Goal: Book appointment/travel/reservation

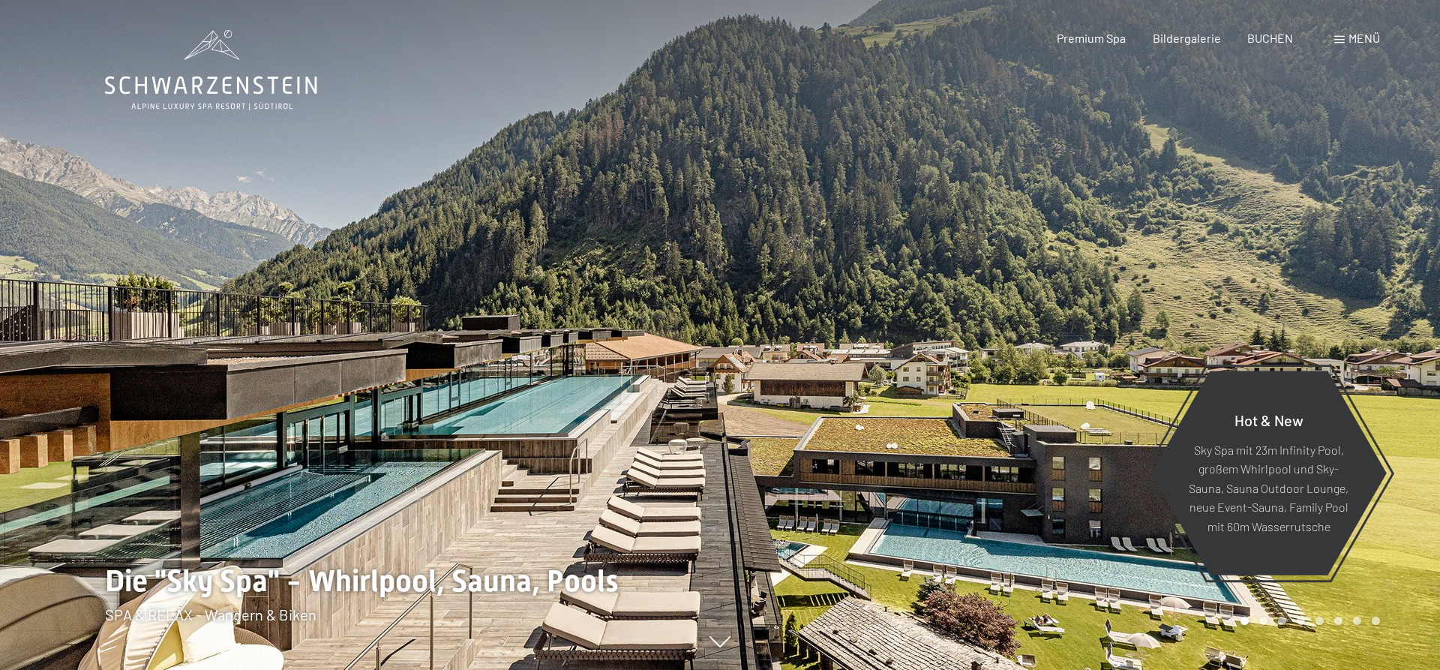
click at [1276, 41] on span "BUCHEN" at bounding box center [1270, 38] width 46 height 14
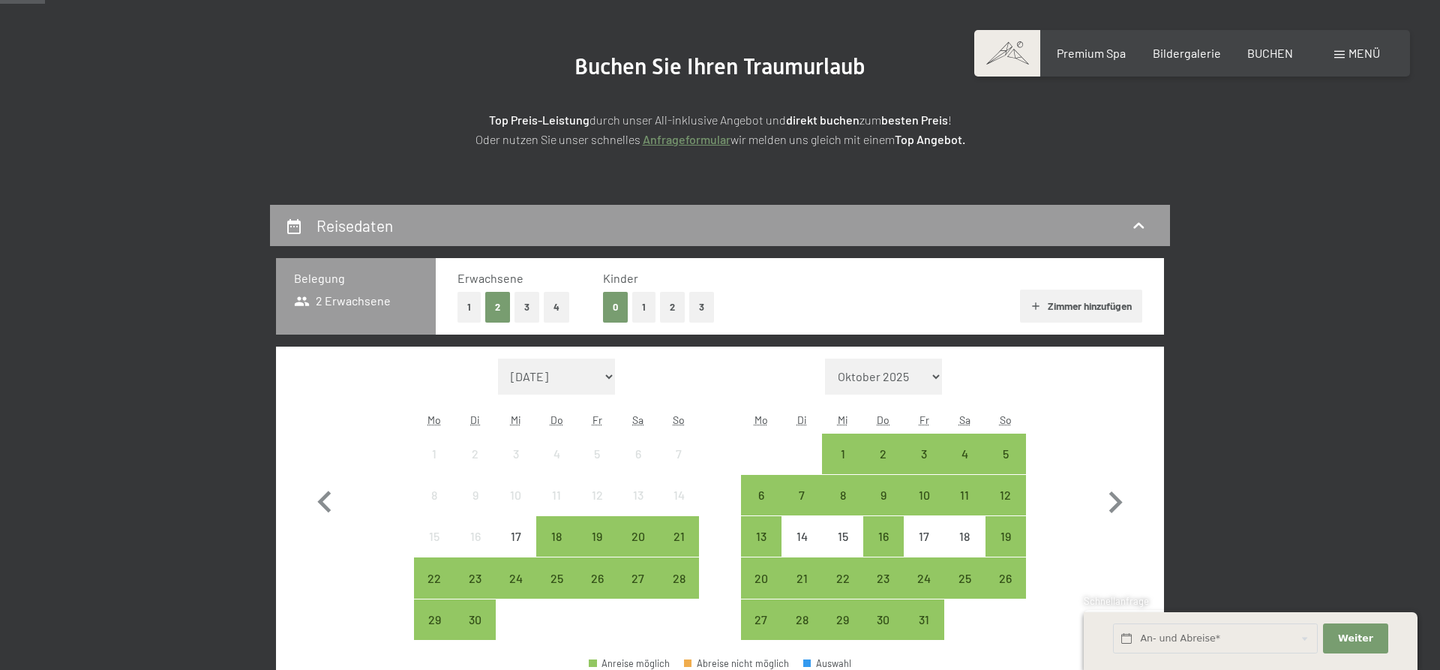
scroll to position [153, 0]
click at [658, 308] on div "0 1 2 3" at bounding box center [658, 307] width 110 height 31
click at [665, 311] on button "2" at bounding box center [672, 307] width 25 height 31
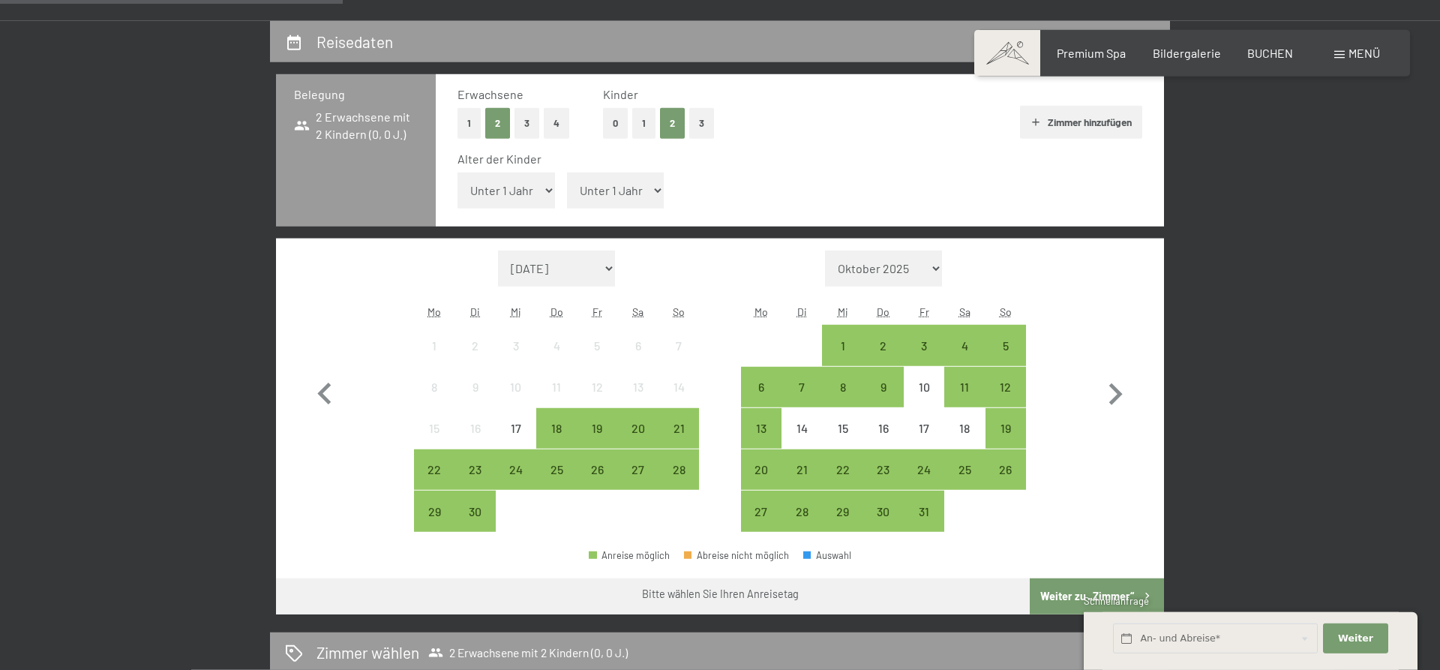
scroll to position [382, 0]
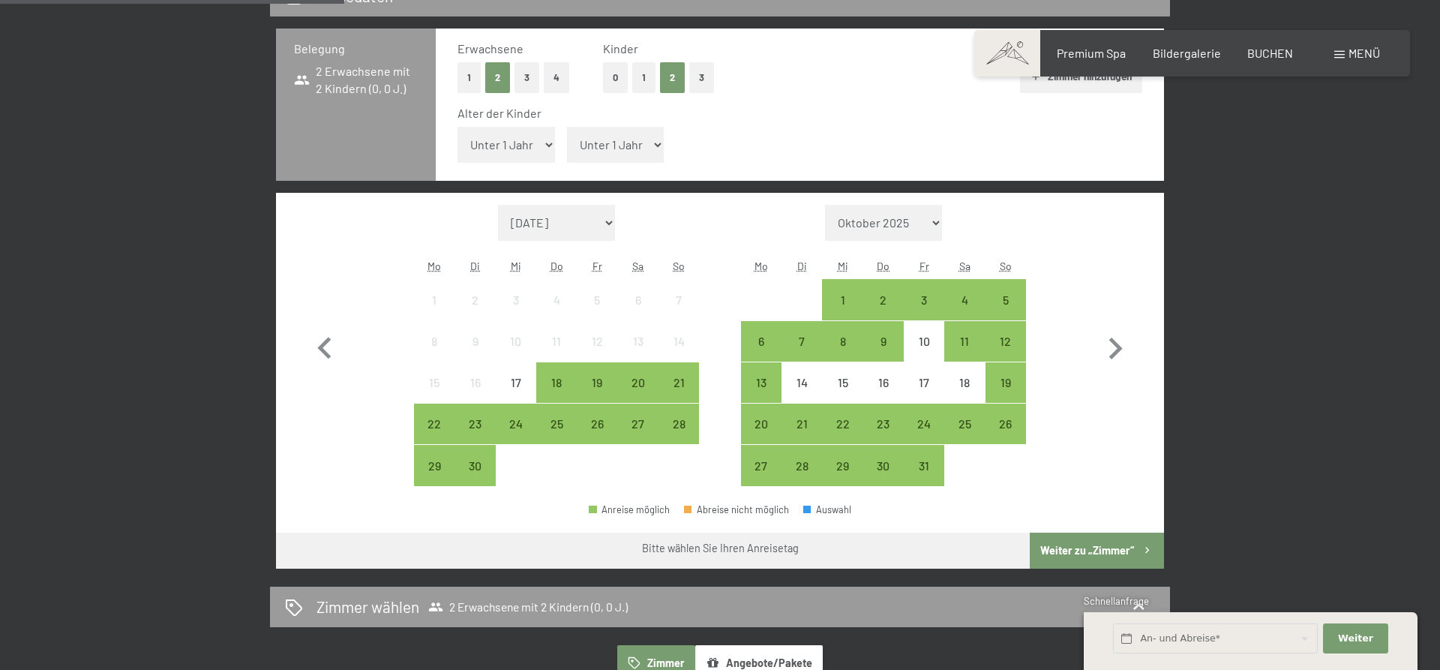
click at [457, 127] on select "Unter 1 Jahr 1 Jahr 2 Jahre 3 Jahre 4 Jahre 5 Jahre 6 Jahre 7 Jahre 8 Jahre 9 J…" at bounding box center [505, 145] width 97 height 36
select select "6"
click option "6 Jahre" at bounding box center [0, 0] width 0 height 0
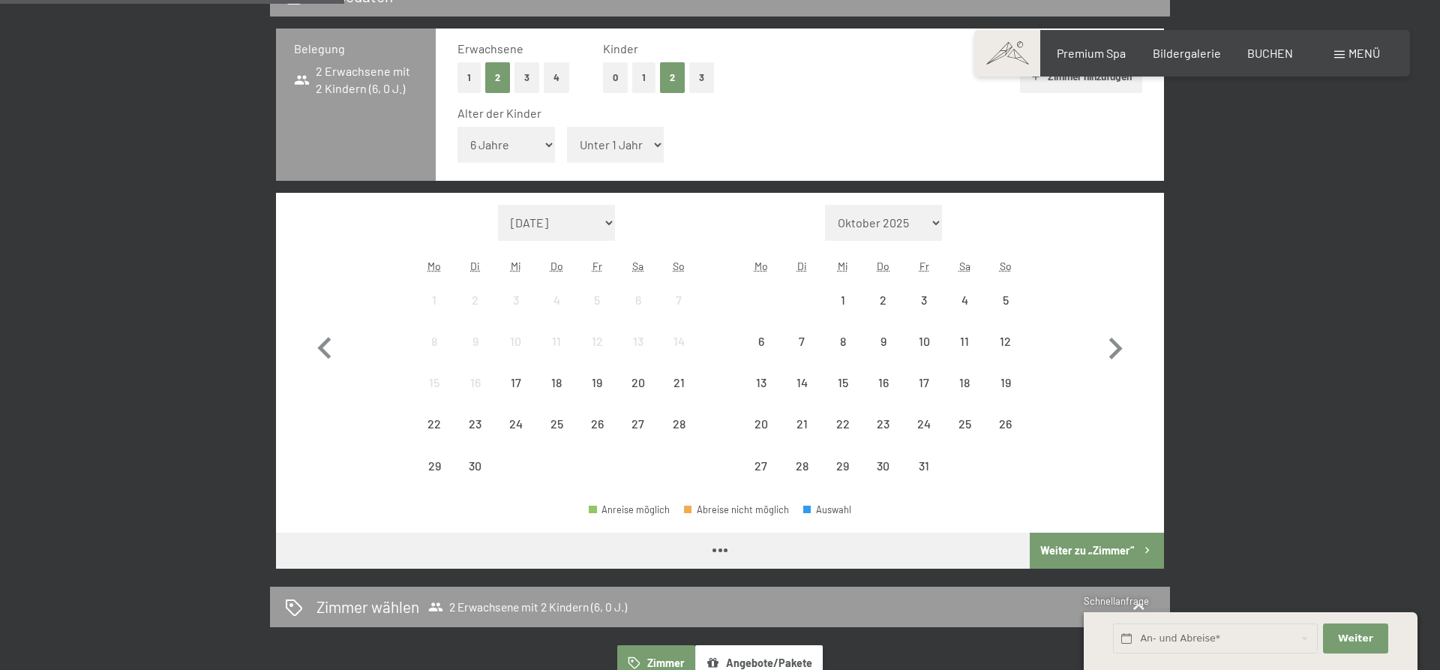
click at [567, 127] on select "Unter 1 Jahr 1 Jahr 2 Jahre 3 Jahre 4 Jahre 5 Jahre 6 Jahre 7 Jahre 8 Jahre 9 J…" at bounding box center [615, 145] width 97 height 36
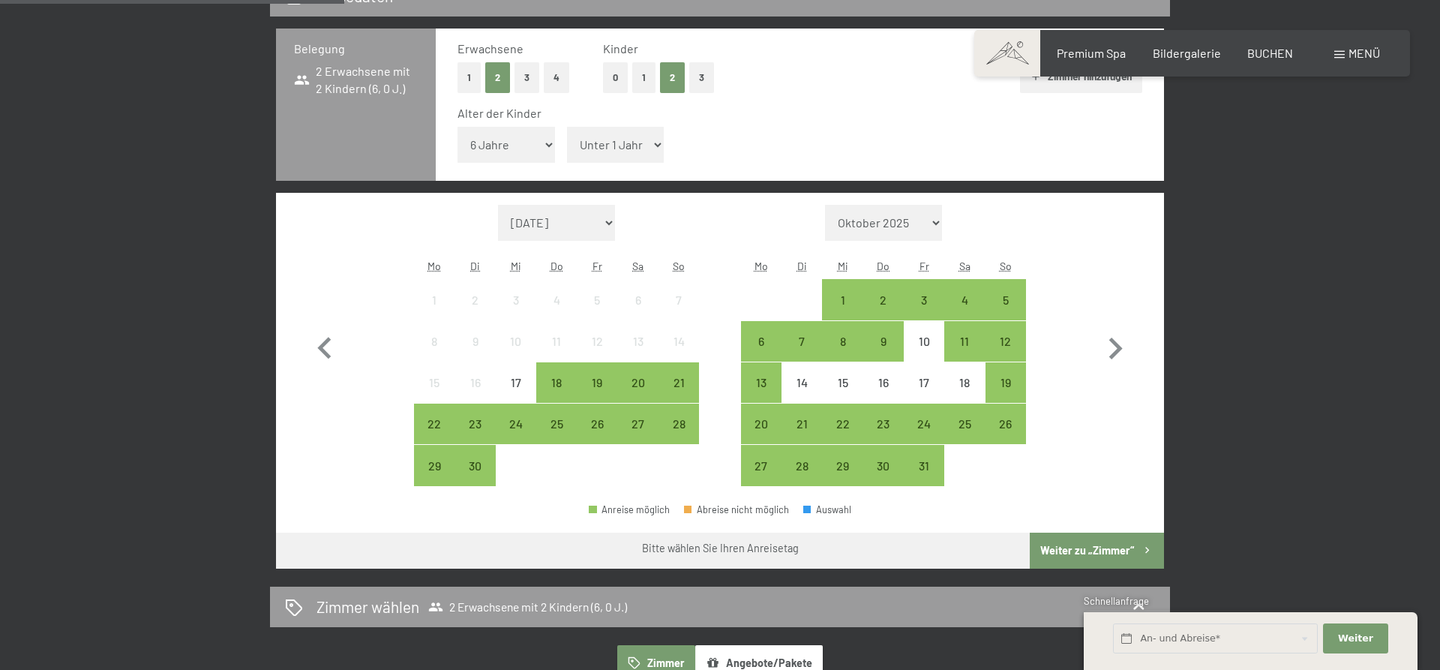
select select "9"
click option "9 Jahre" at bounding box center [0, 0] width 0 height 0
click at [916, 433] on div "24" at bounding box center [923, 436] width 37 height 37
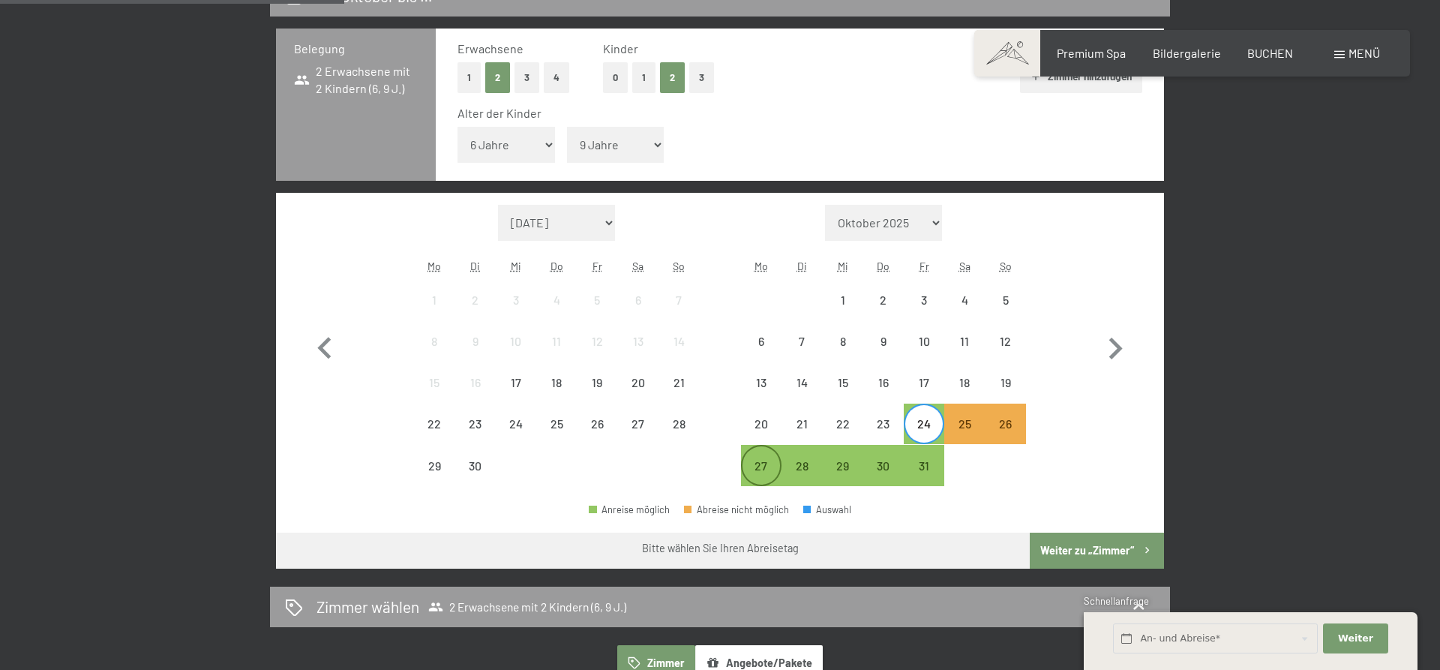
click at [757, 474] on div "27" at bounding box center [760, 478] width 37 height 37
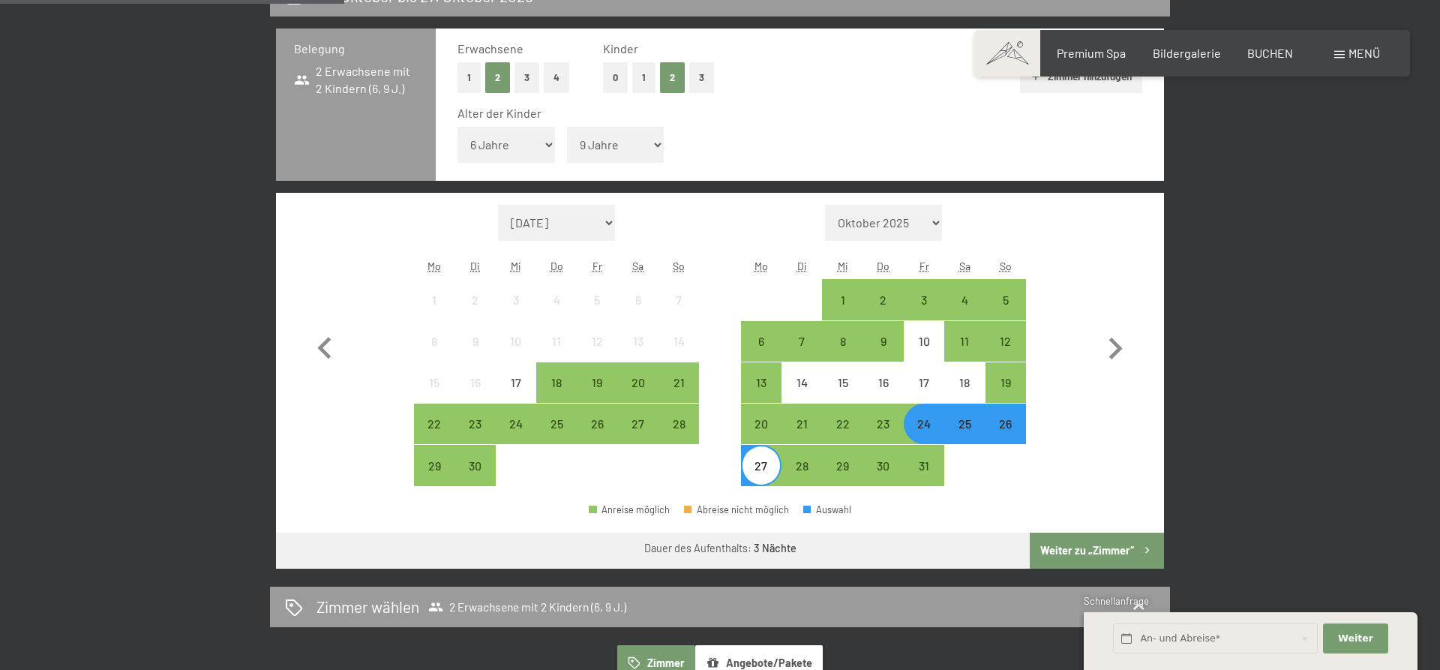
click at [1100, 546] on button "Weiter zu „Zimmer“" at bounding box center [1097, 550] width 134 height 36
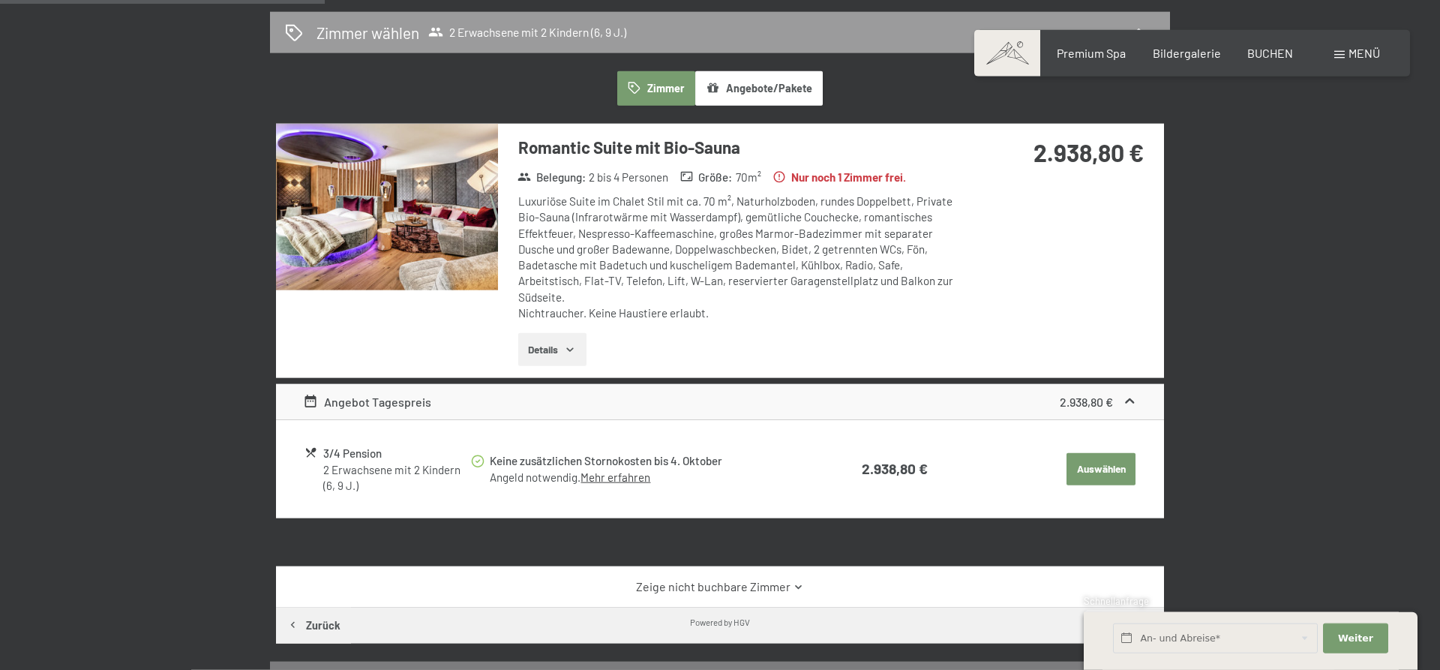
scroll to position [434, 0]
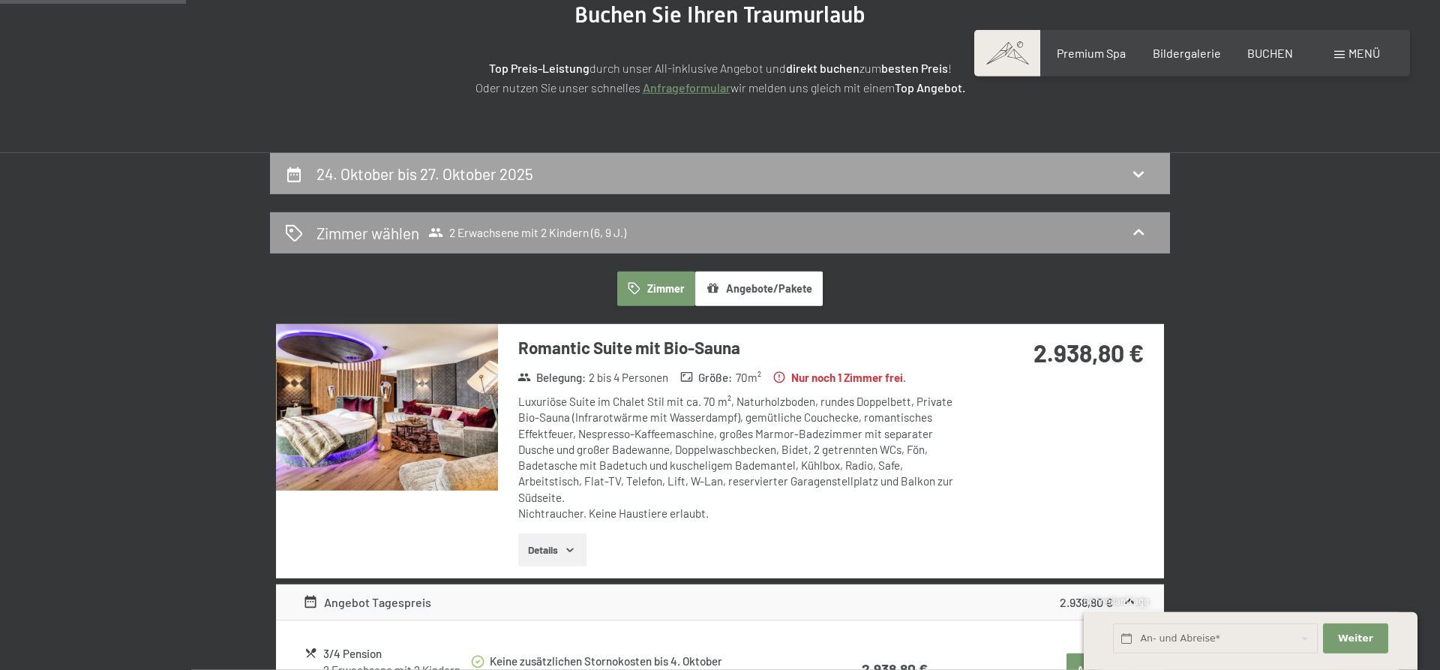
click at [589, 175] on div "24. Oktober bis 27. Oktober 2025" at bounding box center [720, 174] width 870 height 22
select select "6"
select select "9"
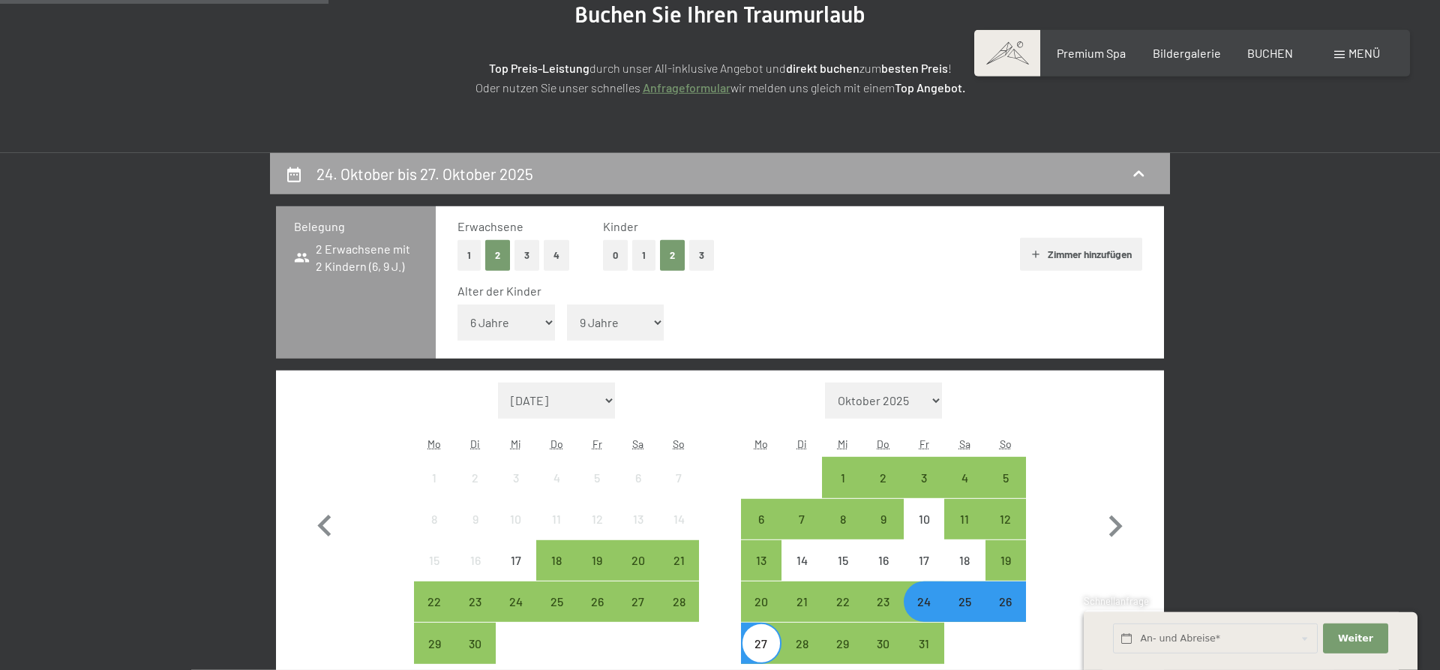
scroll to position [358, 0]
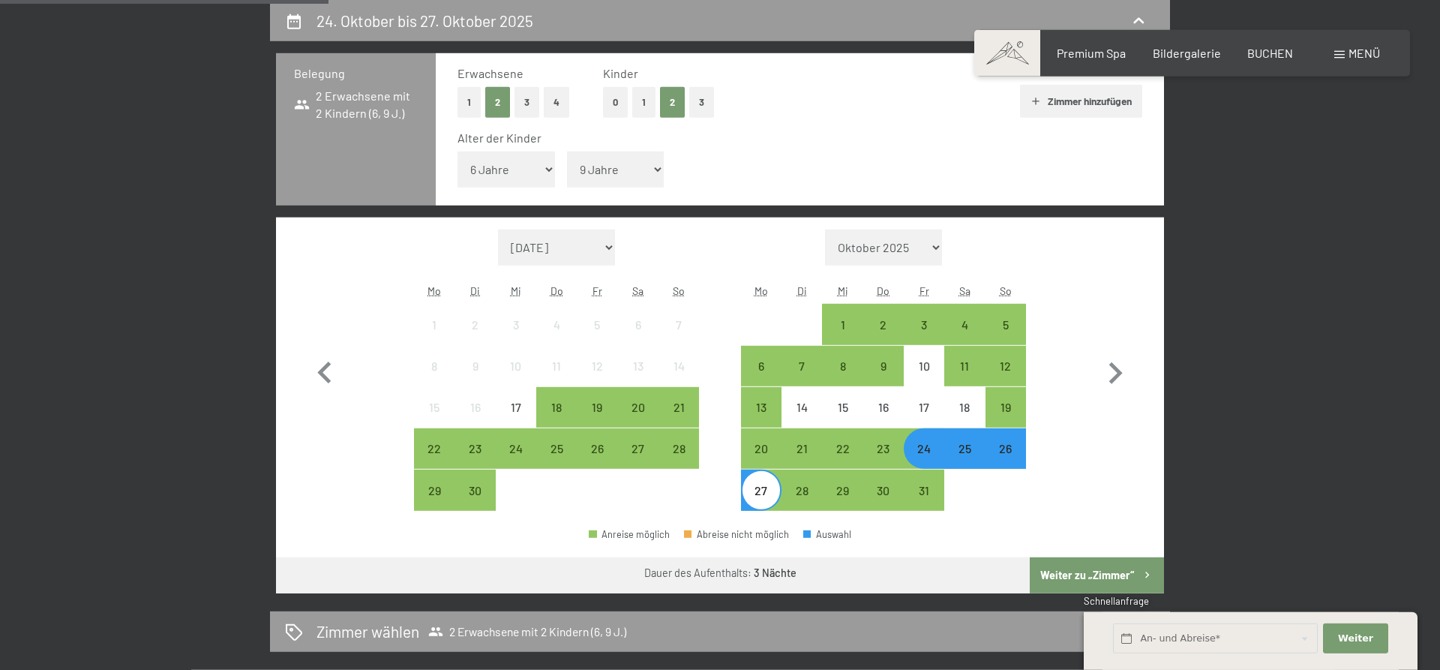
click at [973, 457] on div "25" at bounding box center [964, 460] width 37 height 37
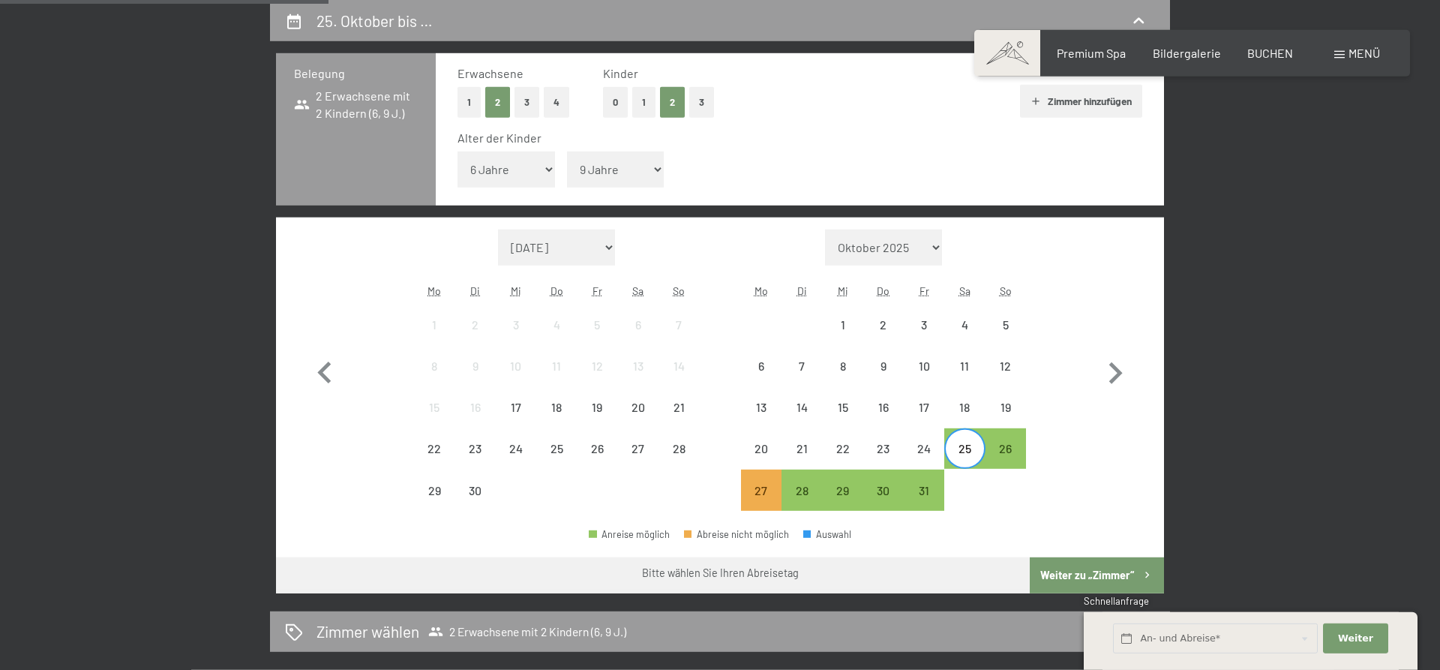
click at [823, 499] on div "29" at bounding box center [842, 489] width 40 height 40
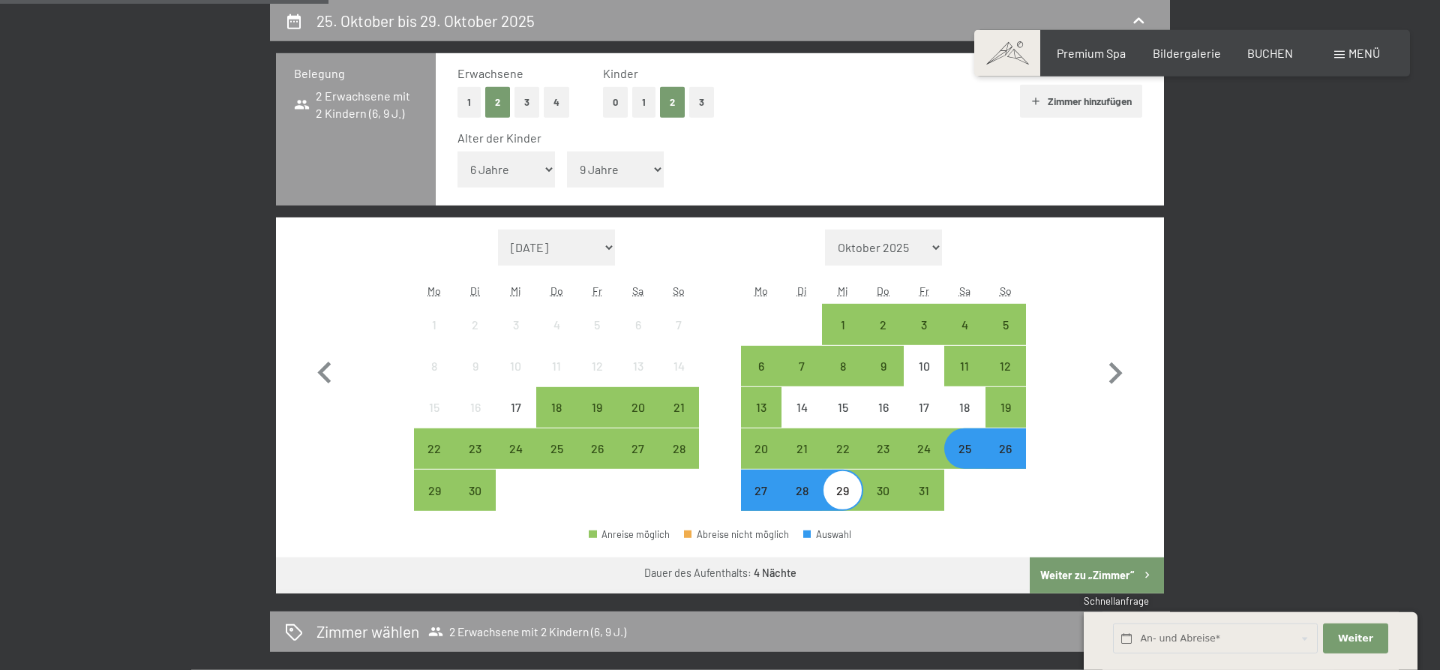
click at [818, 495] on div "28" at bounding box center [801, 502] width 37 height 37
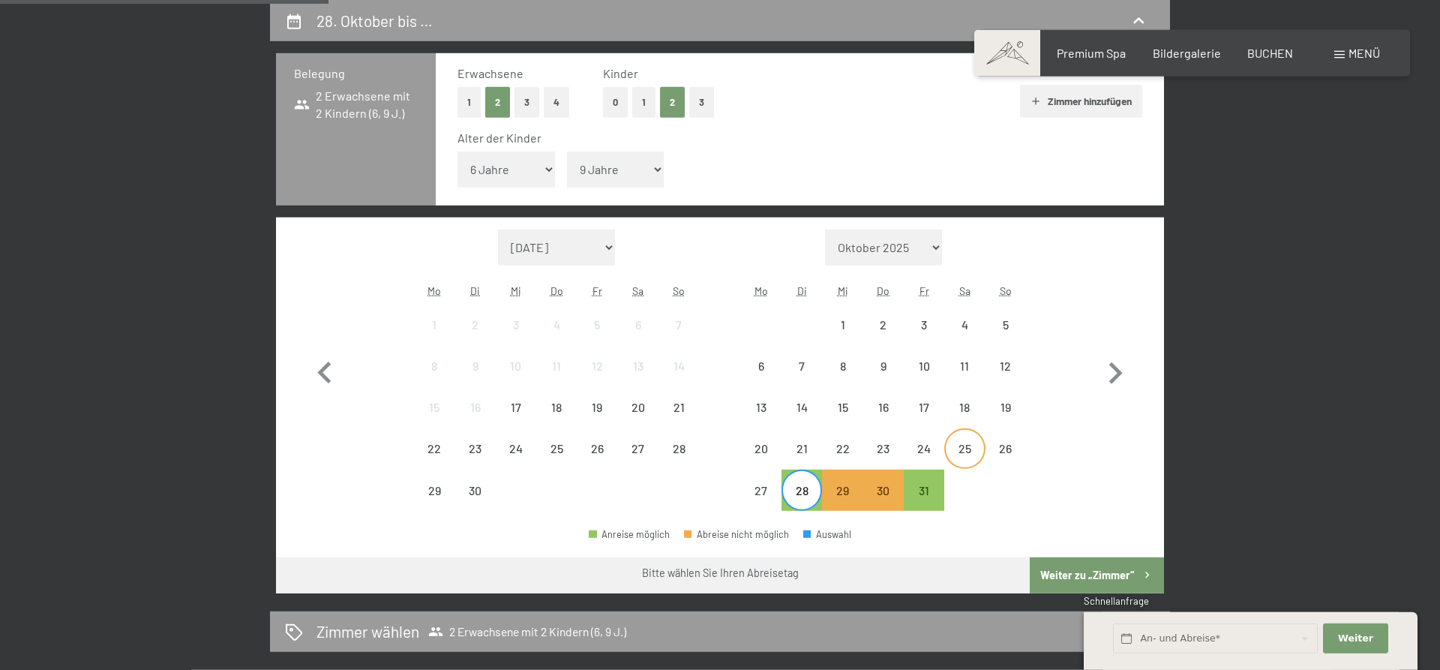
click at [967, 452] on div "25" at bounding box center [964, 460] width 37 height 37
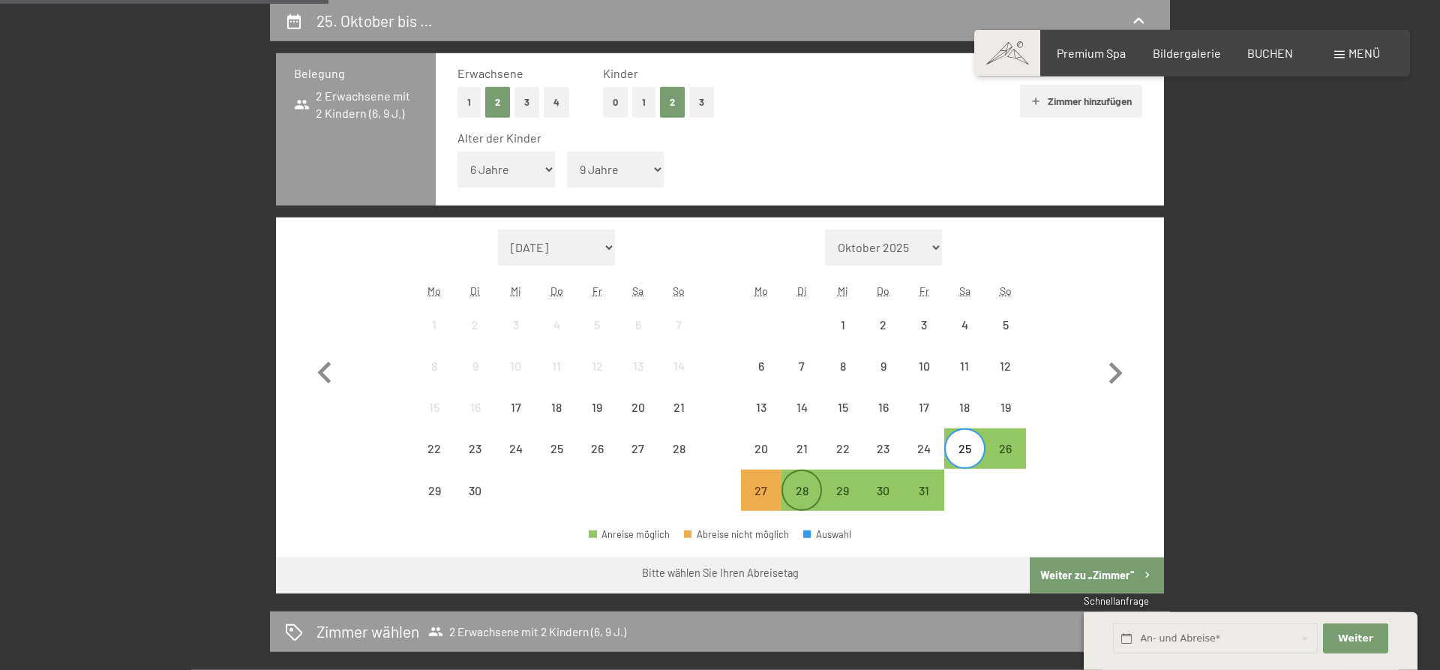
click at [805, 495] on div "28" at bounding box center [801, 502] width 37 height 37
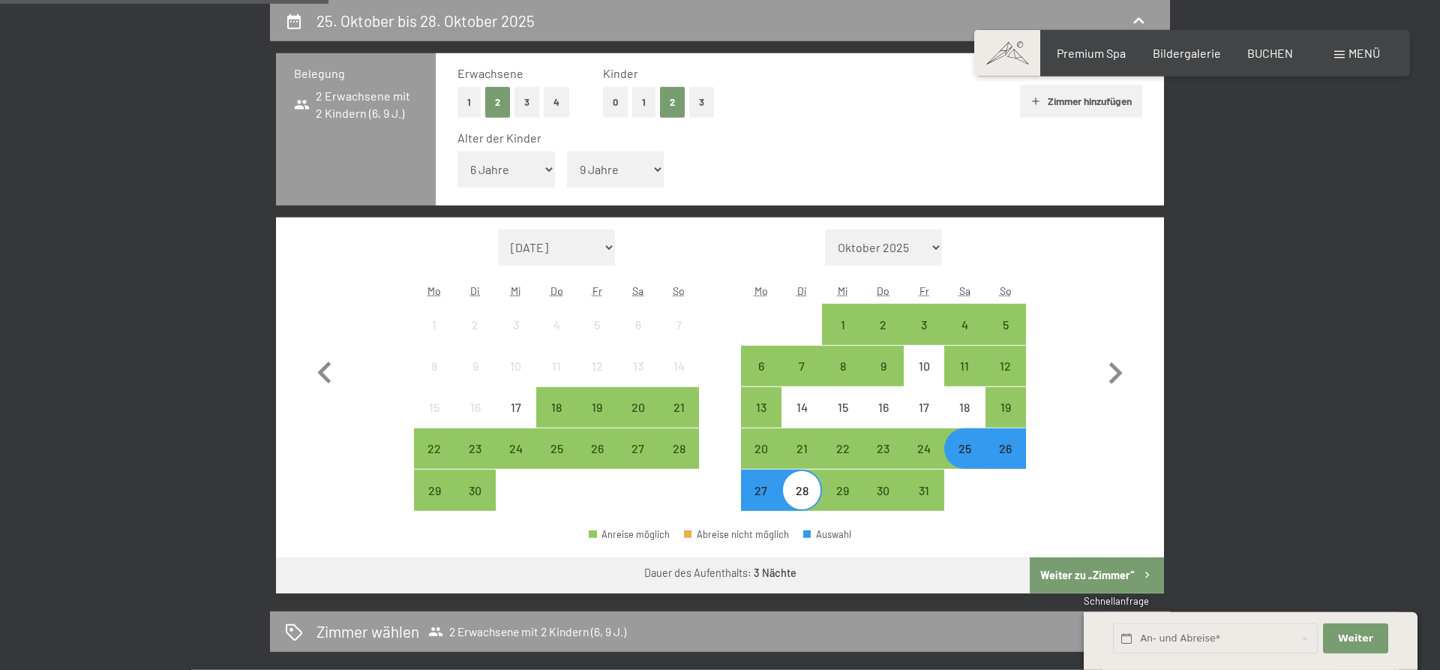
click at [1106, 574] on button "Weiter zu „Zimmer“" at bounding box center [1097, 575] width 134 height 36
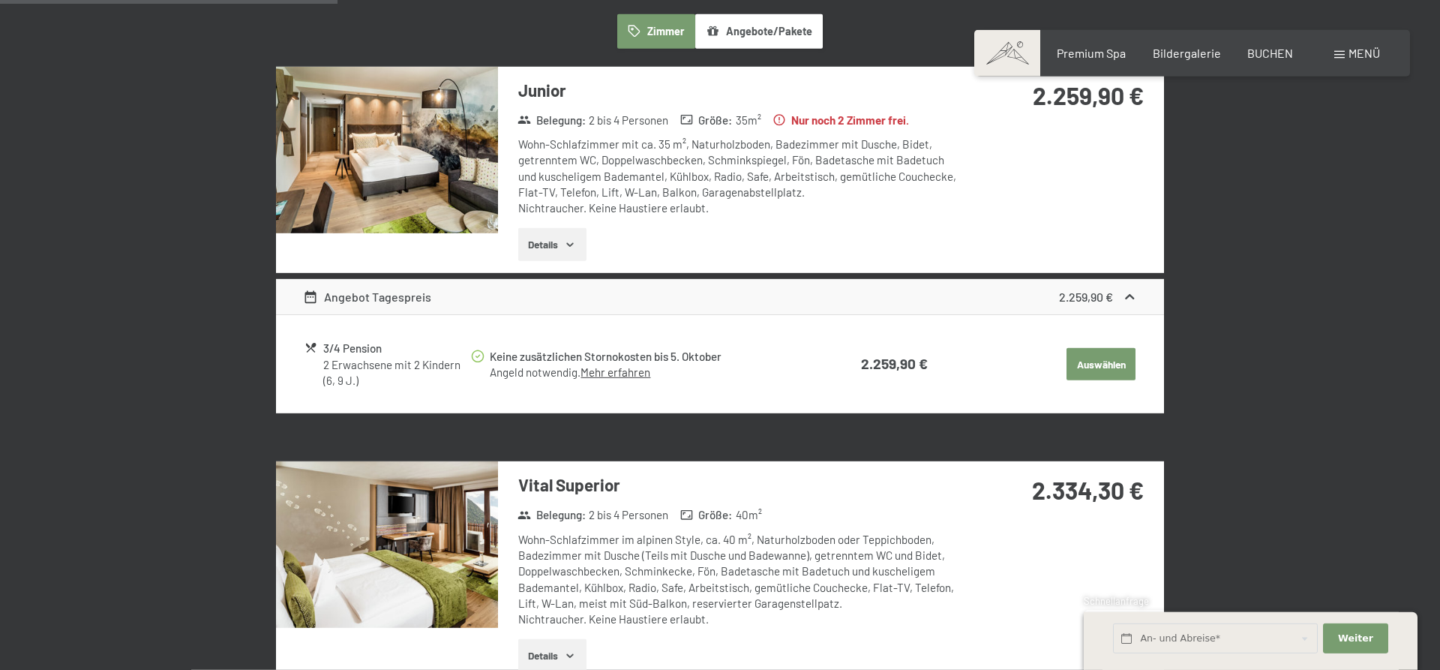
scroll to position [664, 0]
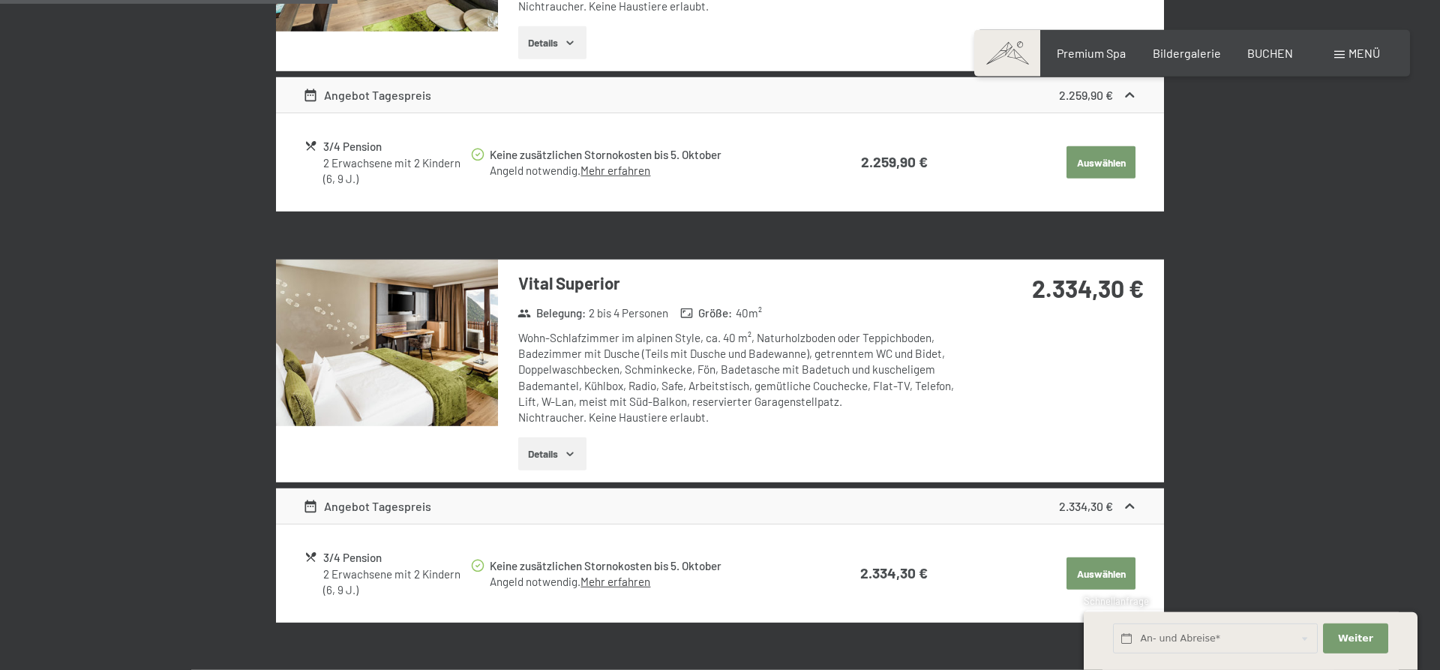
click at [421, 350] on img at bounding box center [387, 342] width 222 height 166
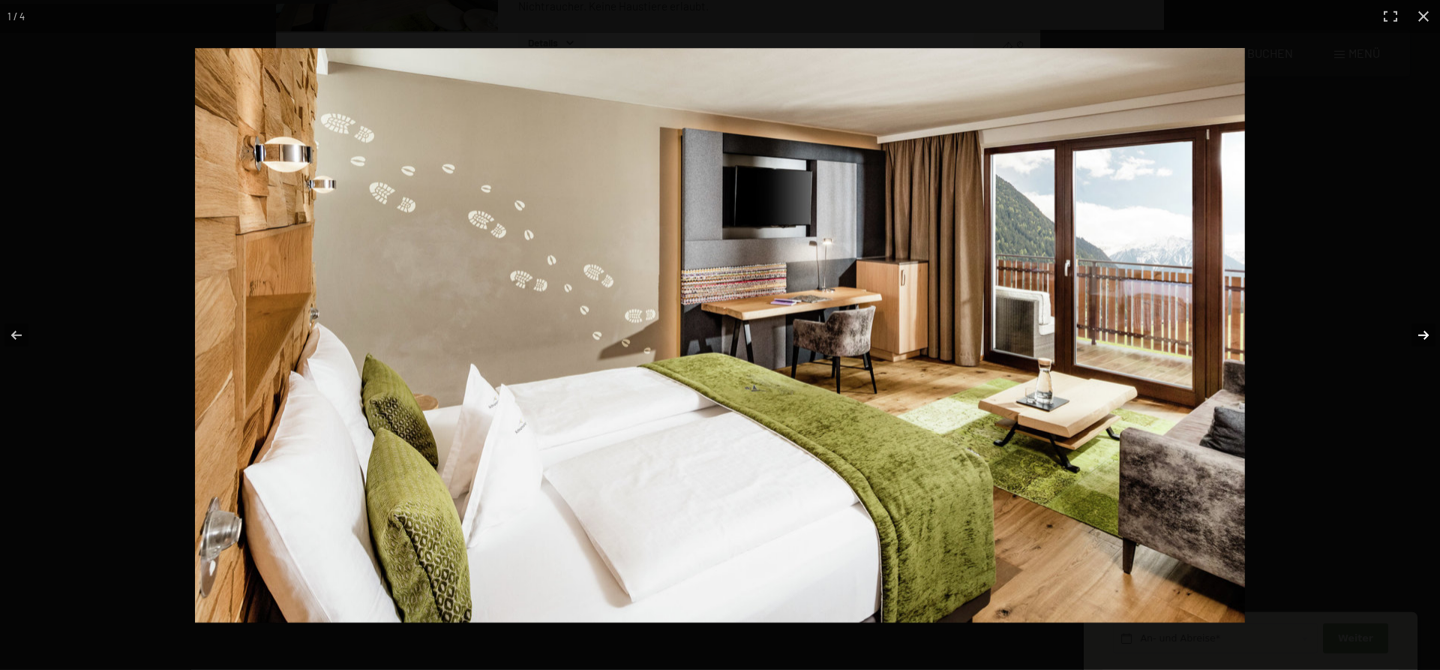
click at [1422, 340] on button "button" at bounding box center [1413, 335] width 52 height 75
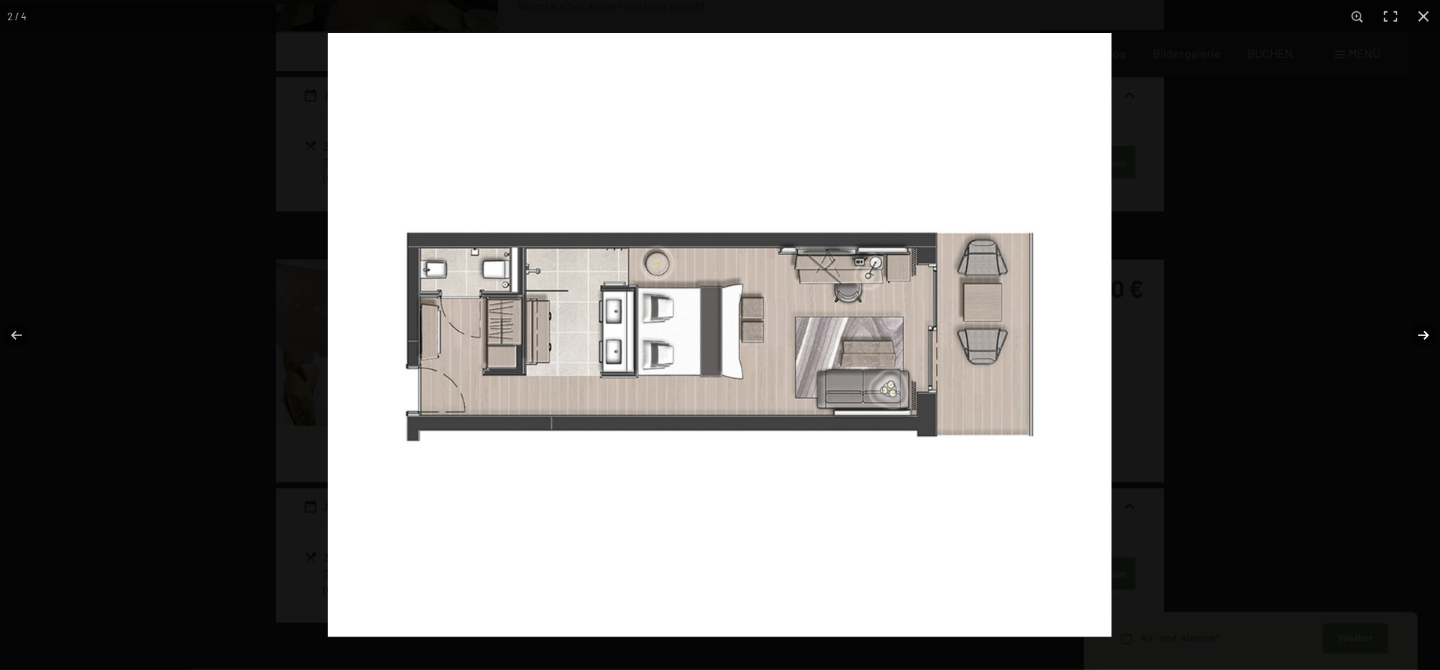
click at [1422, 340] on button "button" at bounding box center [1413, 335] width 52 height 75
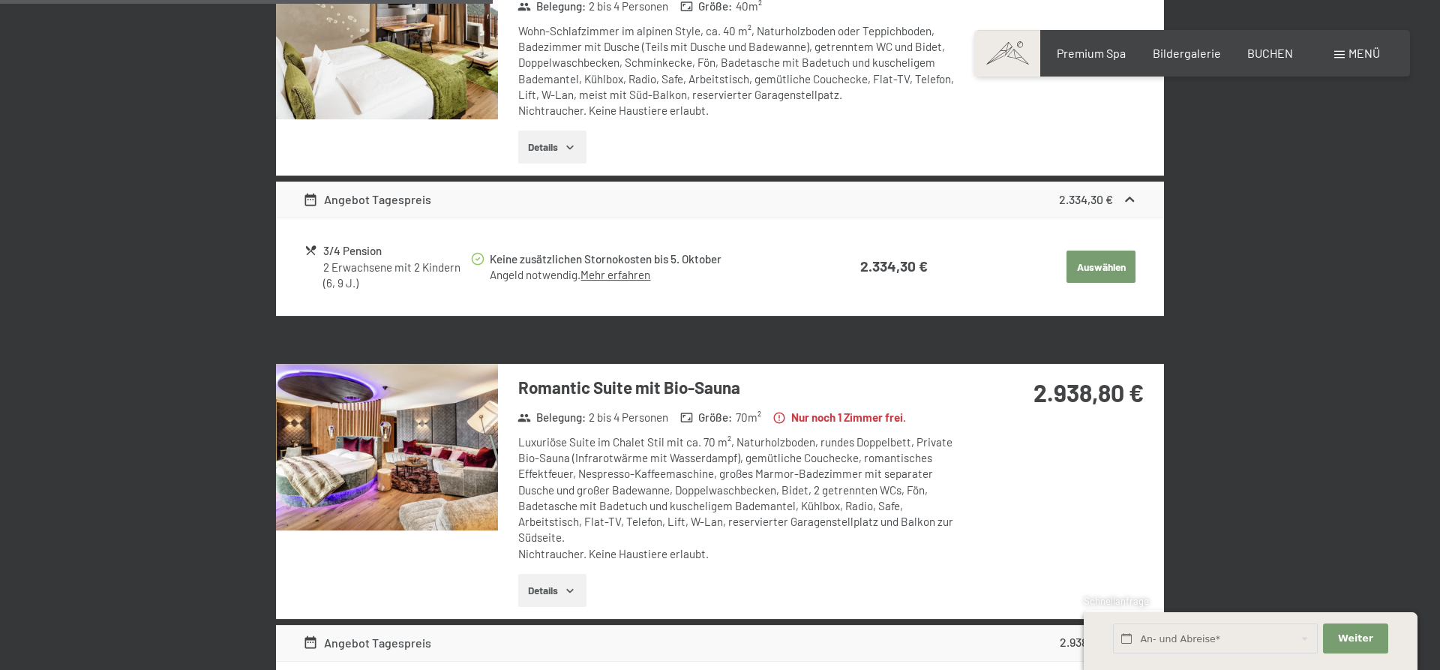
scroll to position [970, 0]
click at [394, 429] on img at bounding box center [387, 447] width 222 height 166
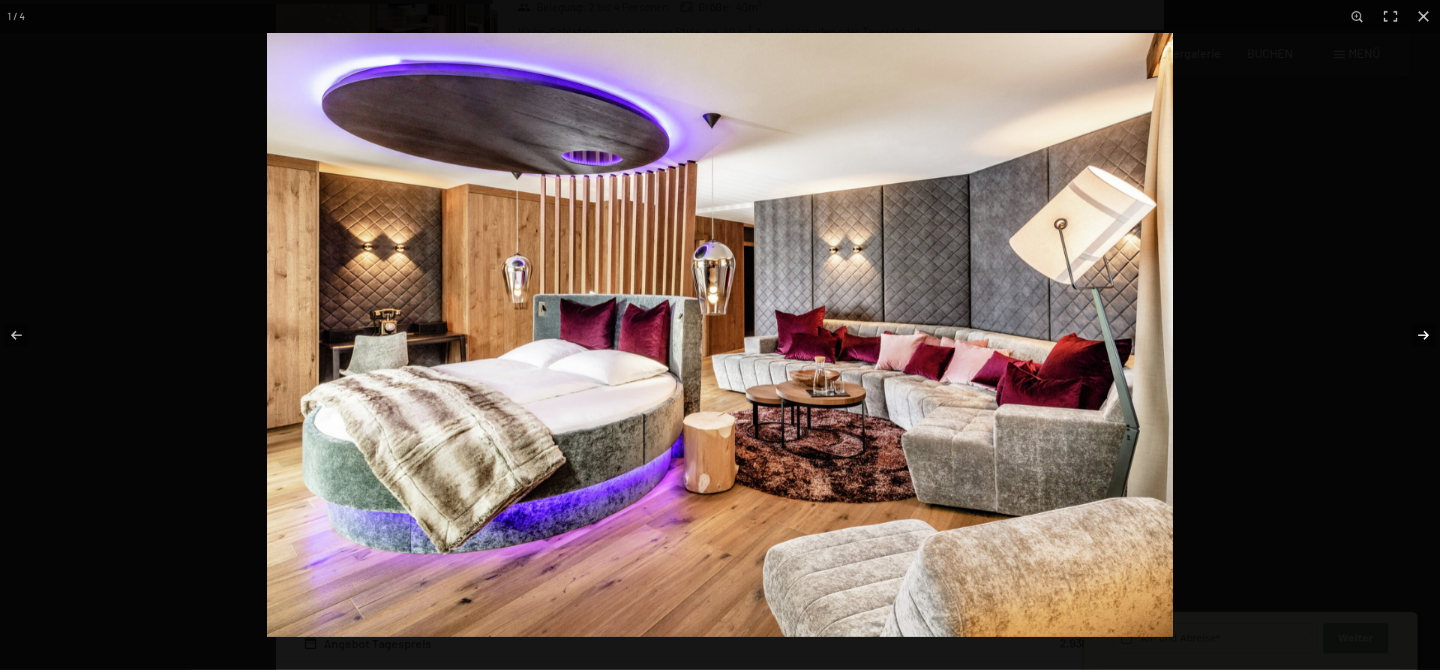
click at [1427, 334] on button "button" at bounding box center [1413, 335] width 52 height 75
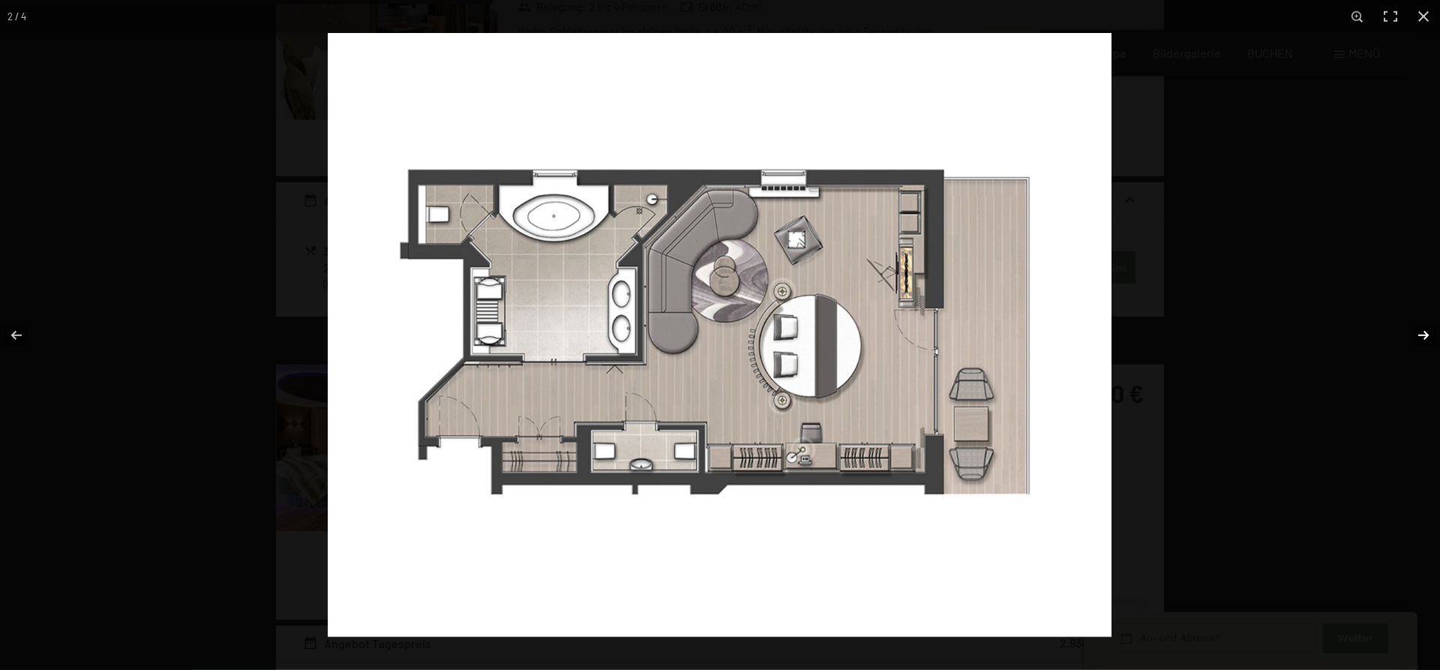
click at [1425, 332] on button "button" at bounding box center [1413, 335] width 52 height 75
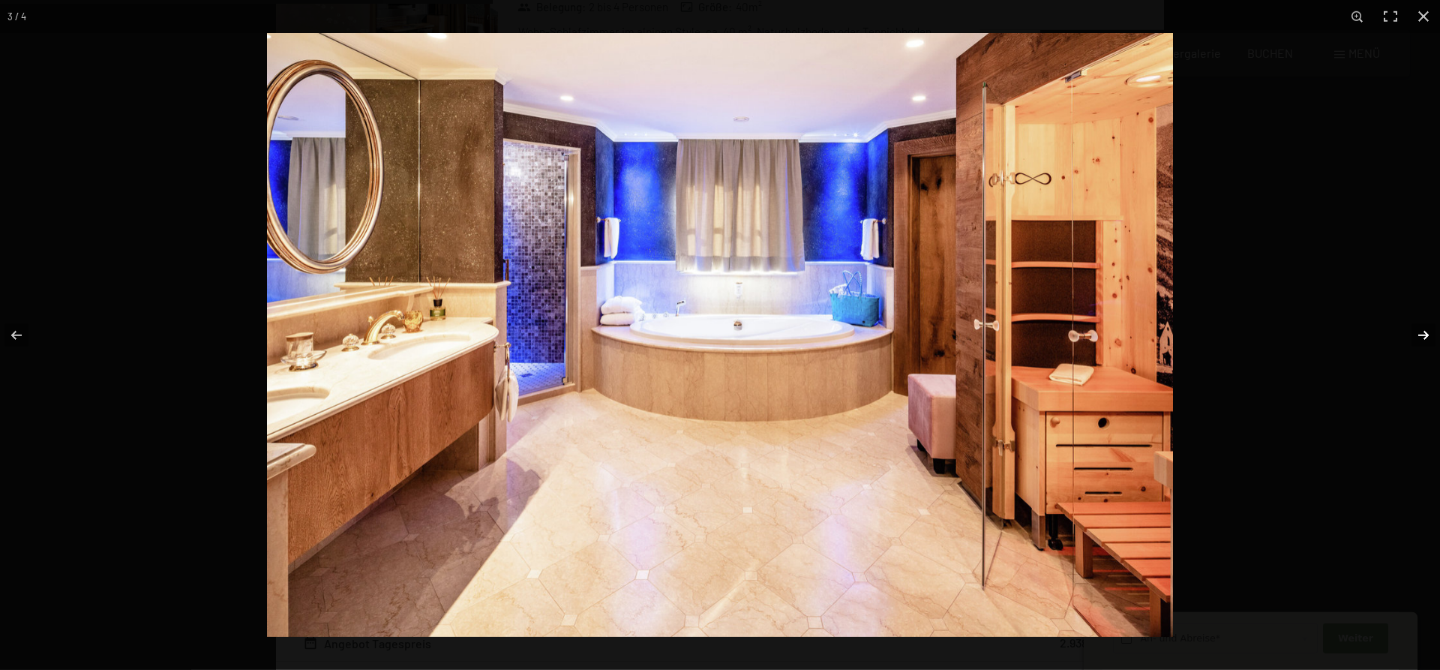
click at [1425, 332] on button "button" at bounding box center [1413, 335] width 52 height 75
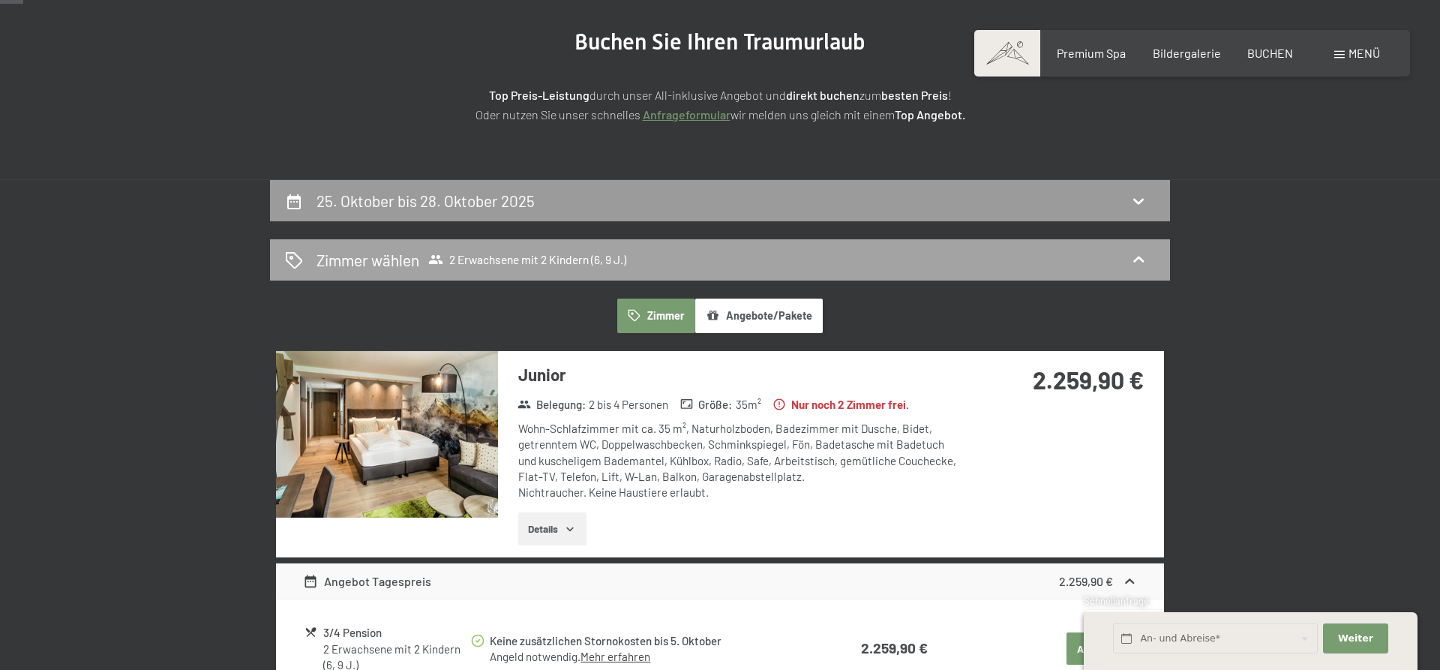
scroll to position [229, 0]
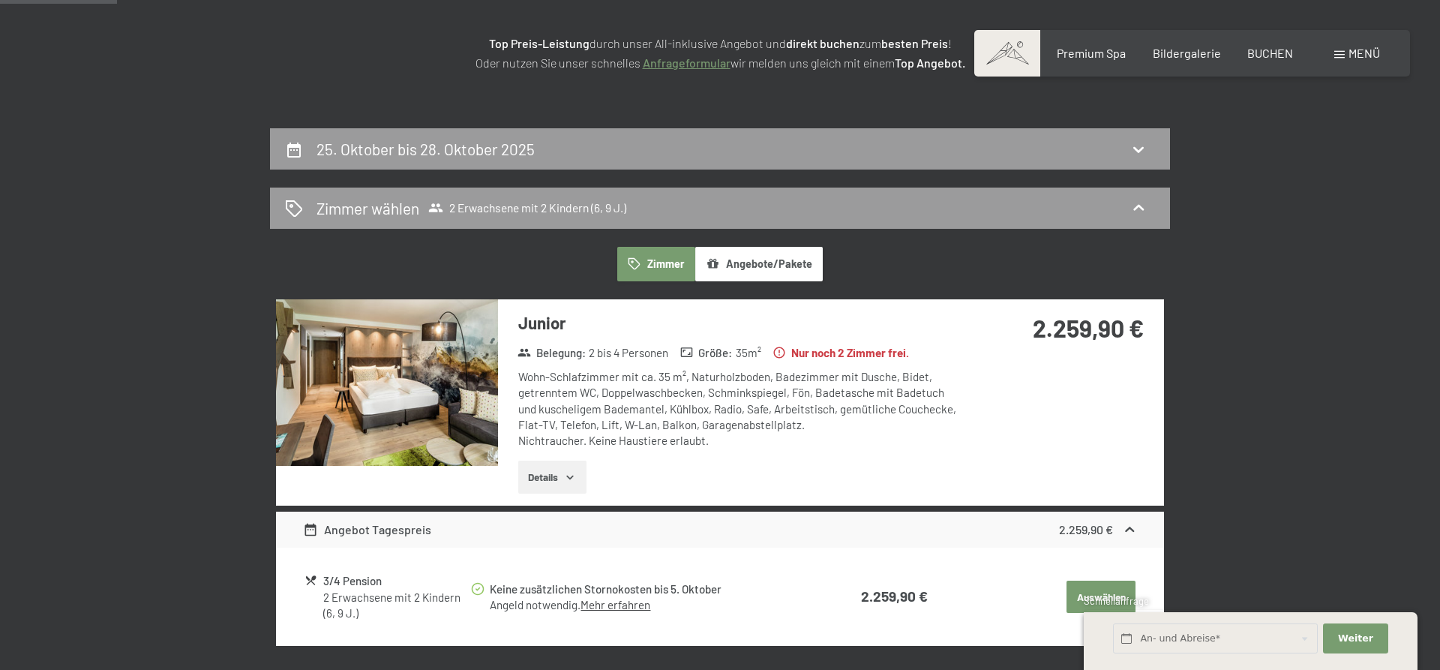
click at [622, 607] on link "Mehr erfahren" at bounding box center [615, 604] width 70 height 13
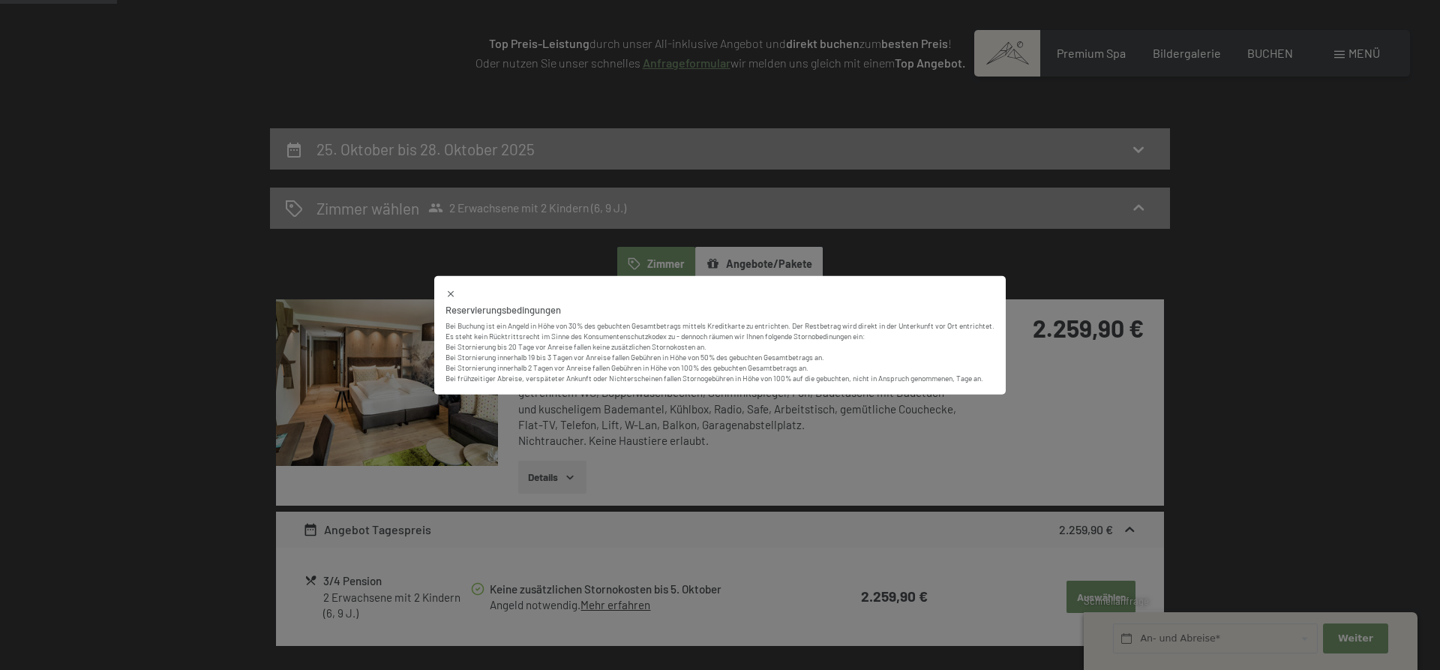
click at [448, 295] on div "Reservierungsbedingungen Bei Buchung ist ein Angeld in Höhe von 30% des gebucht…" at bounding box center [719, 334] width 571 height 119
